Goal: Navigation & Orientation: Find specific page/section

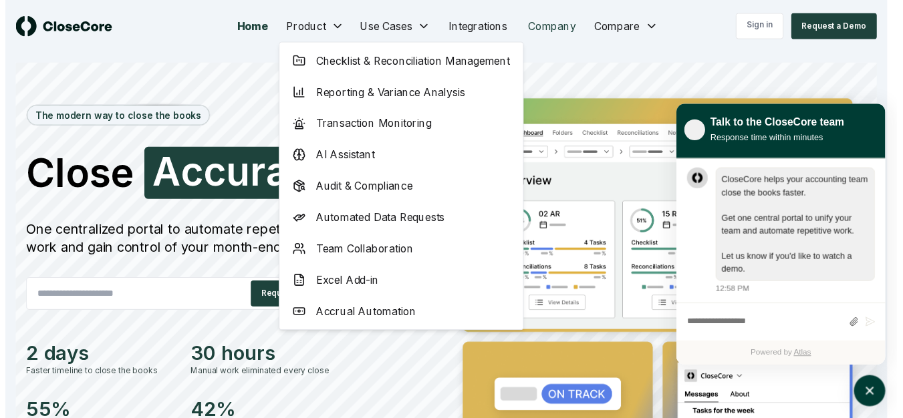
scroll to position [1, 0]
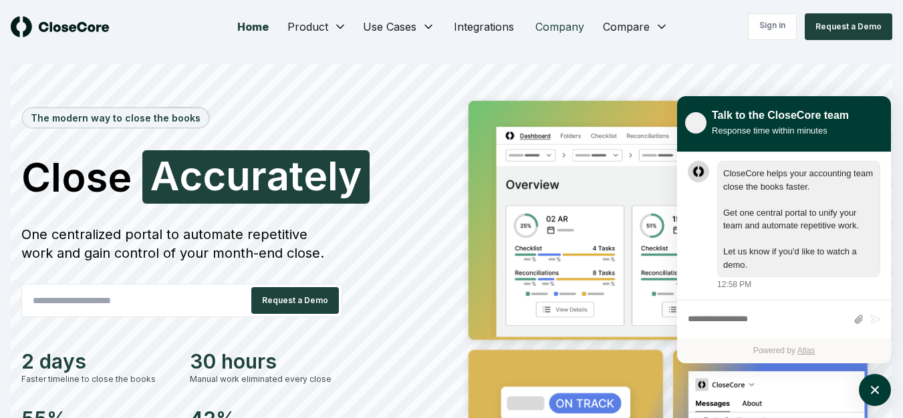
click at [559, 25] on link "Company" at bounding box center [560, 26] width 70 height 27
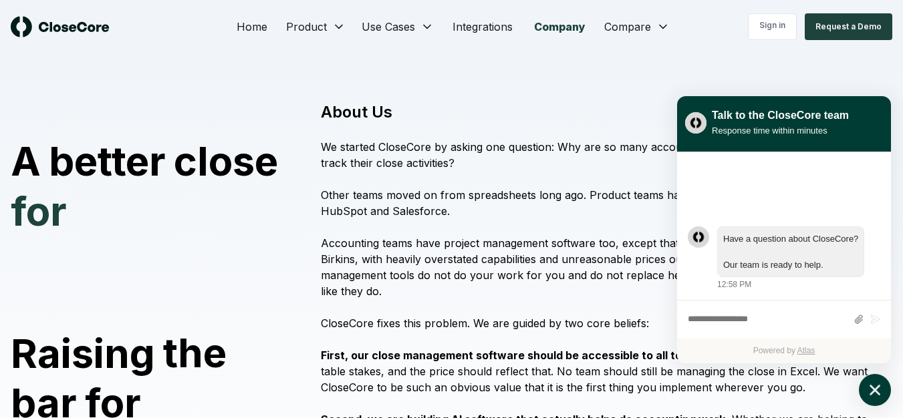
click at [873, 390] on icon "atlas-launcher" at bounding box center [875, 390] width 19 height 19
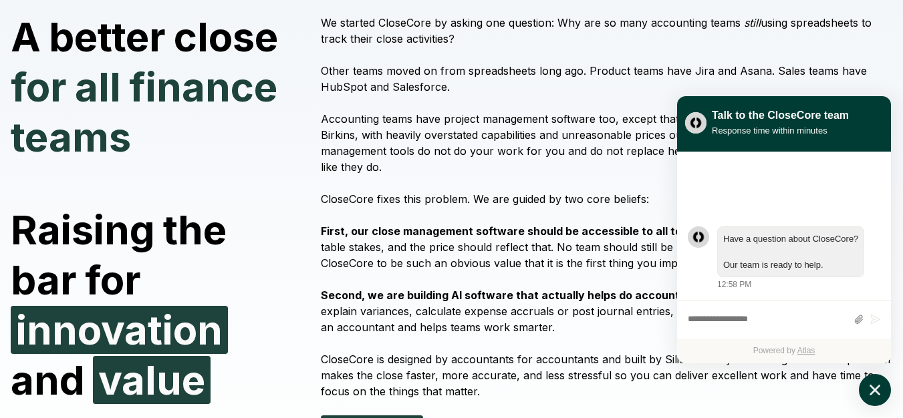
scroll to position [134, 0]
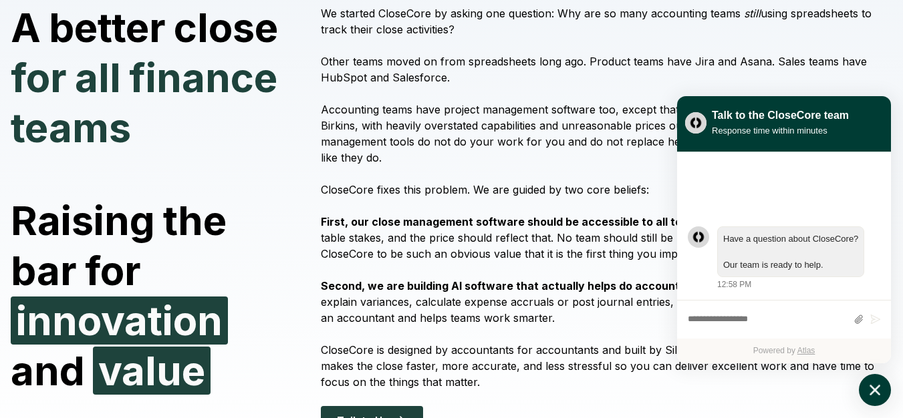
click at [876, 392] on icon "atlas-launcher" at bounding box center [875, 390] width 11 height 11
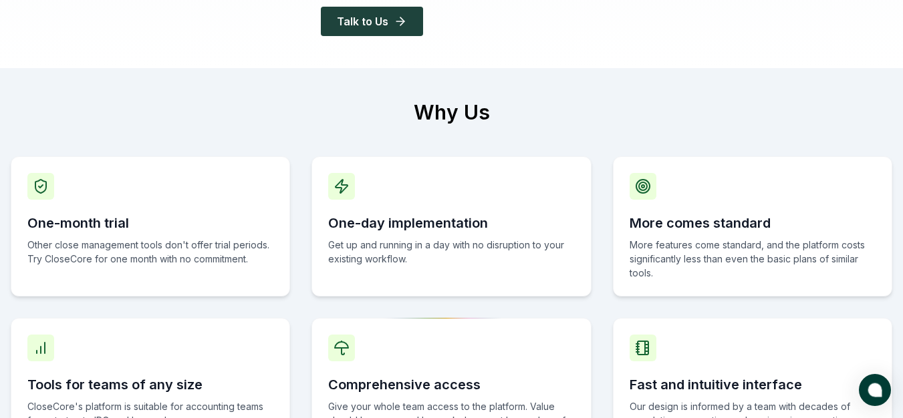
scroll to position [669, 0]
